Goal: Transaction & Acquisition: Purchase product/service

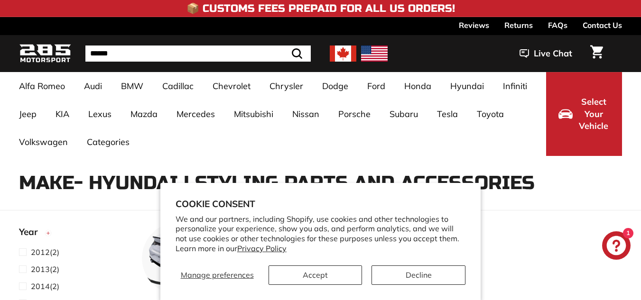
select select "**********"
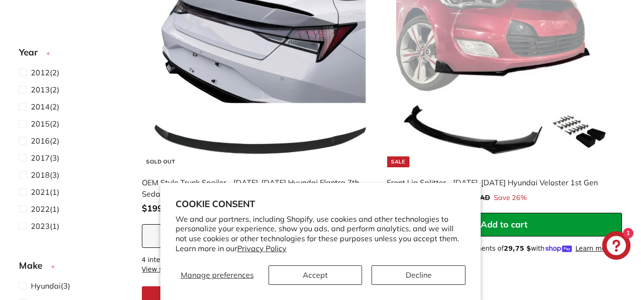
scroll to position [475, 0]
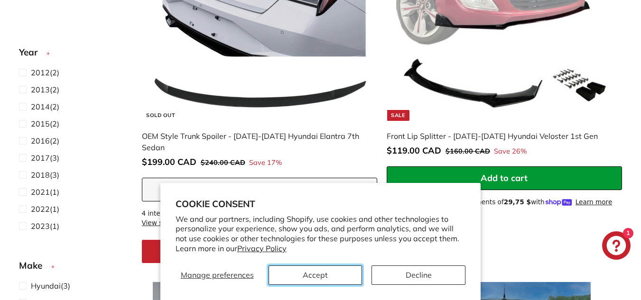
click at [326, 276] on button "Accept" at bounding box center [316, 275] width 94 height 19
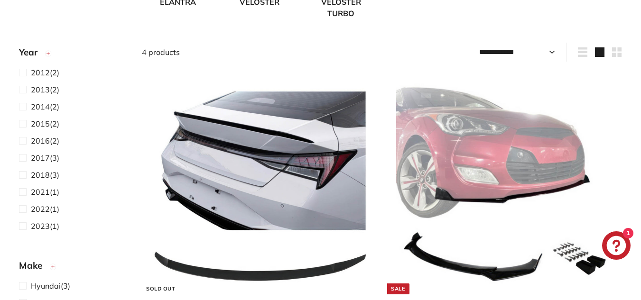
scroll to position [285, 0]
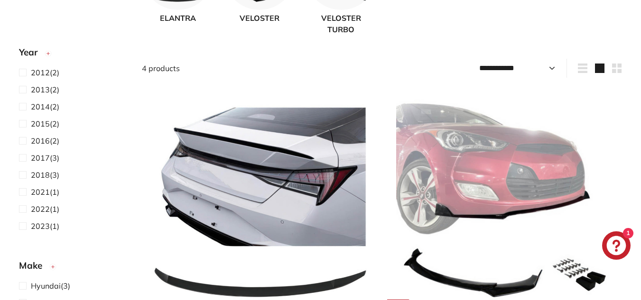
click at [237, 171] on img at bounding box center [259, 202] width 217 height 217
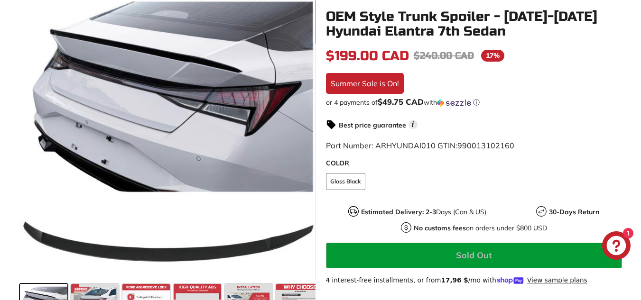
scroll to position [190, 0]
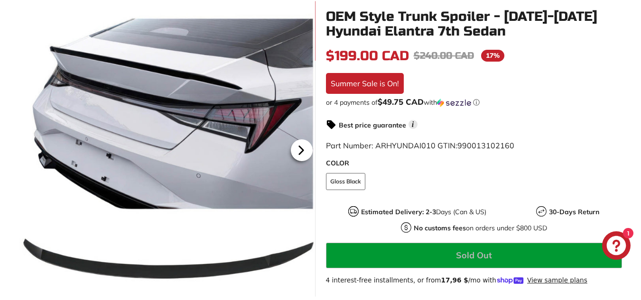
click at [297, 156] on icon at bounding box center [302, 151] width 22 height 22
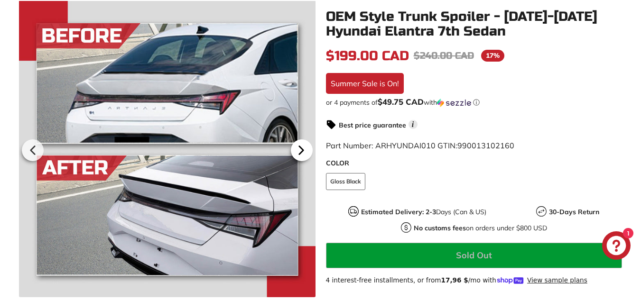
click at [297, 156] on icon at bounding box center [302, 151] width 22 height 22
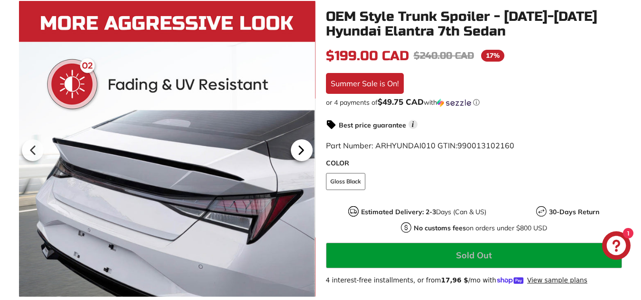
click at [297, 156] on icon at bounding box center [302, 151] width 22 height 22
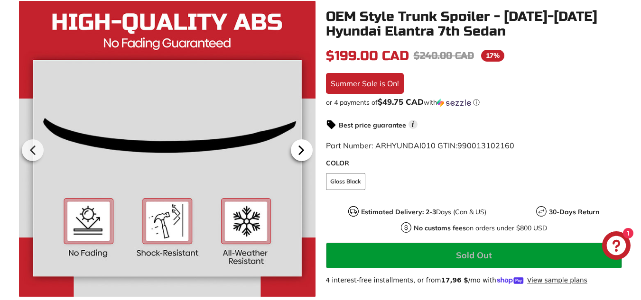
click at [297, 156] on icon at bounding box center [302, 151] width 22 height 22
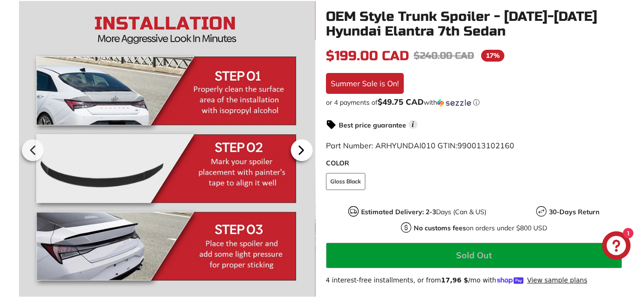
click at [297, 156] on icon at bounding box center [302, 151] width 22 height 22
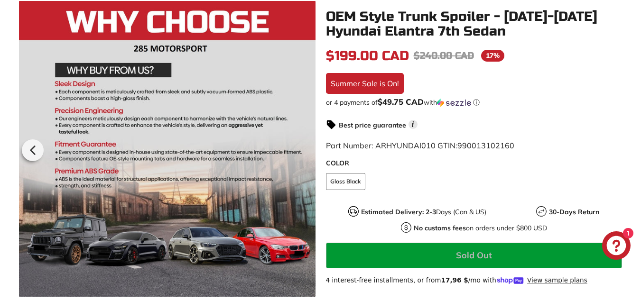
click at [297, 156] on div at bounding box center [167, 148] width 296 height 297
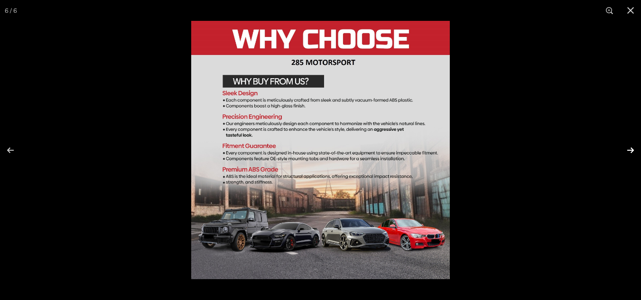
click at [631, 150] on button at bounding box center [624, 150] width 33 height 47
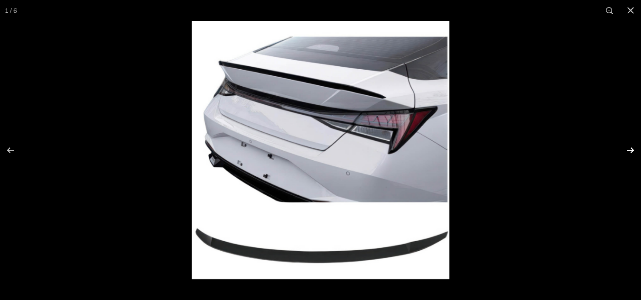
click at [631, 150] on button at bounding box center [624, 150] width 33 height 47
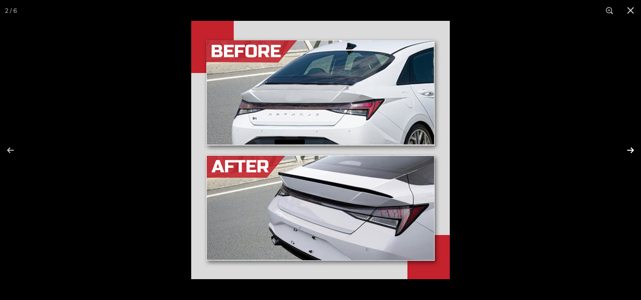
click at [631, 150] on button at bounding box center [624, 150] width 33 height 47
